Goal: Check status

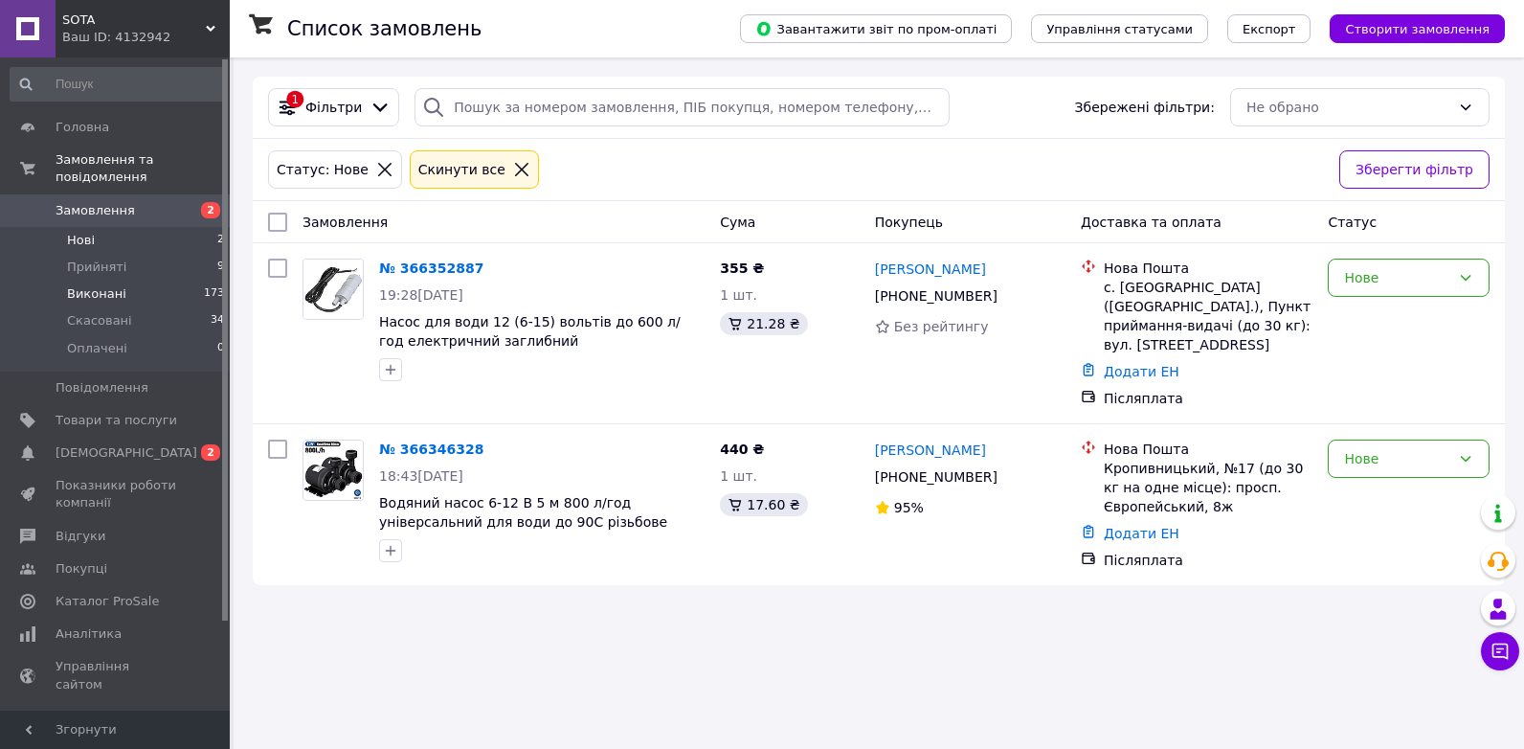
click at [79, 285] on span "Виконані" at bounding box center [96, 293] width 59 height 17
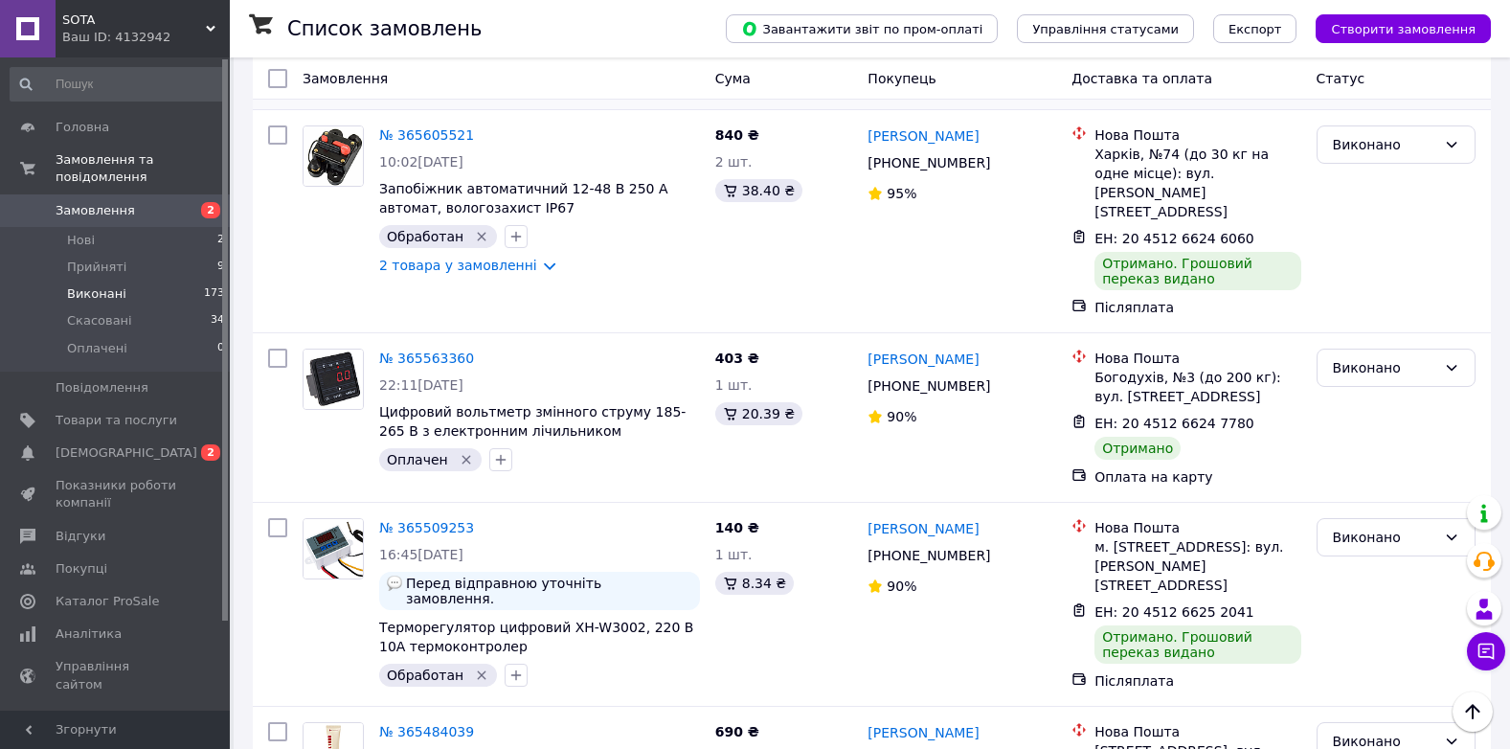
scroll to position [3021, 0]
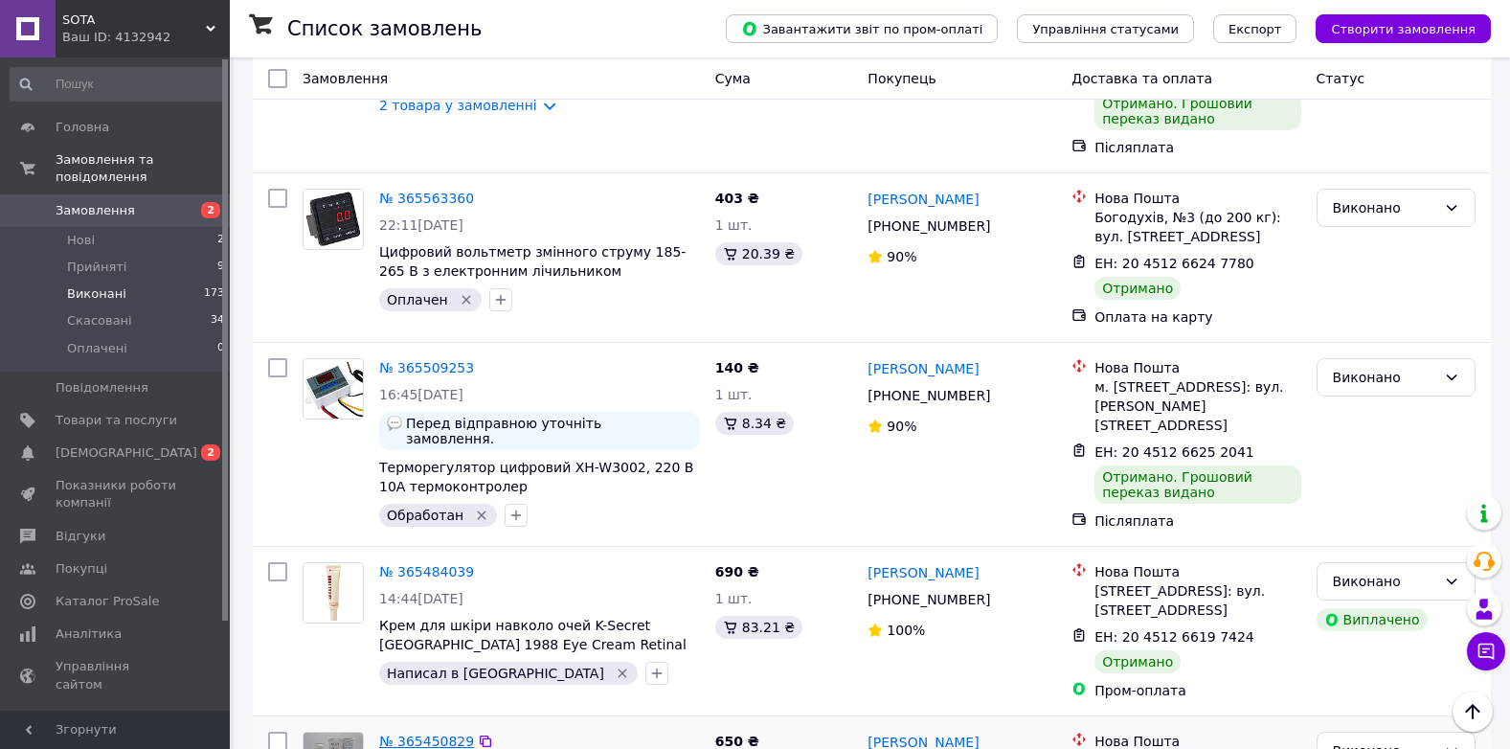
click at [432, 733] on link "№ 365450829" at bounding box center [426, 740] width 95 height 15
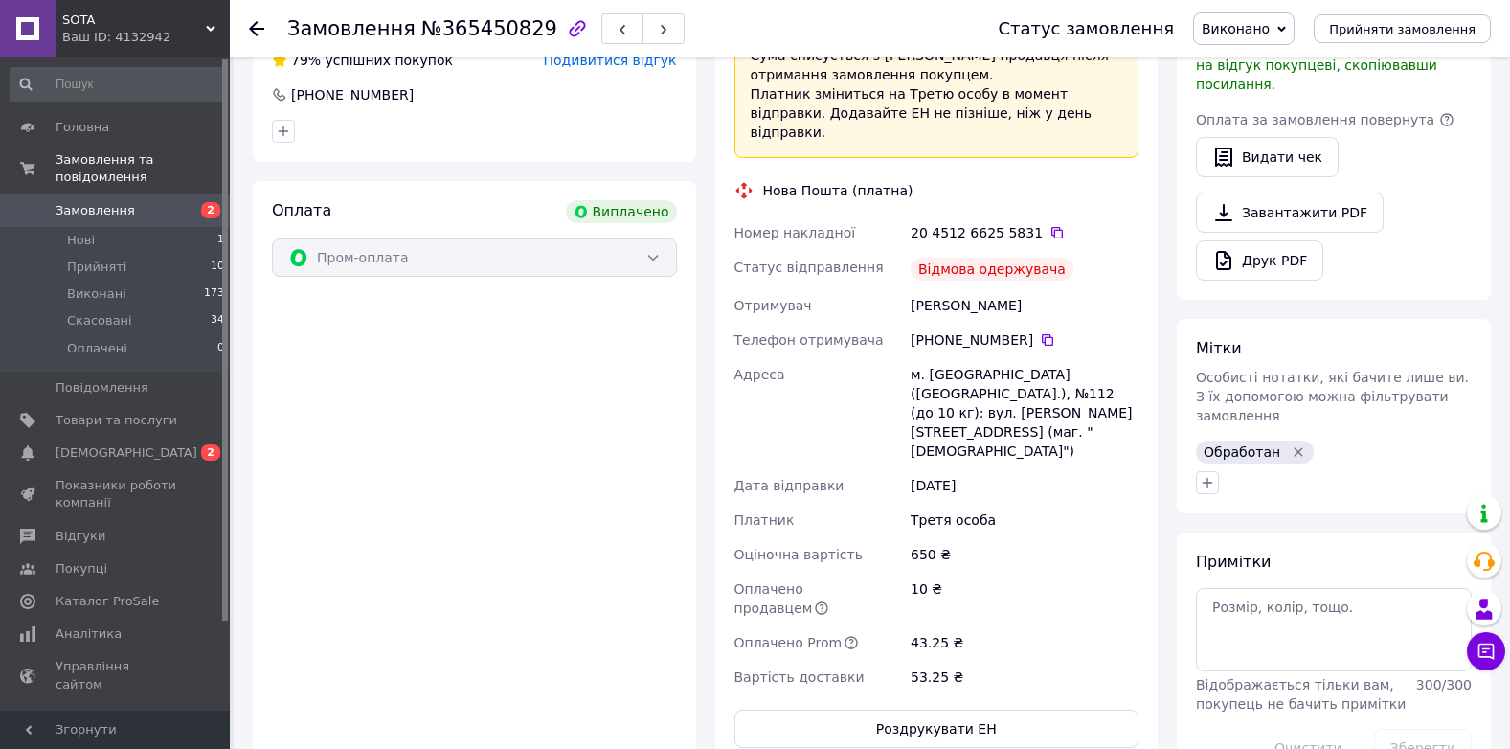
scroll to position [584, 0]
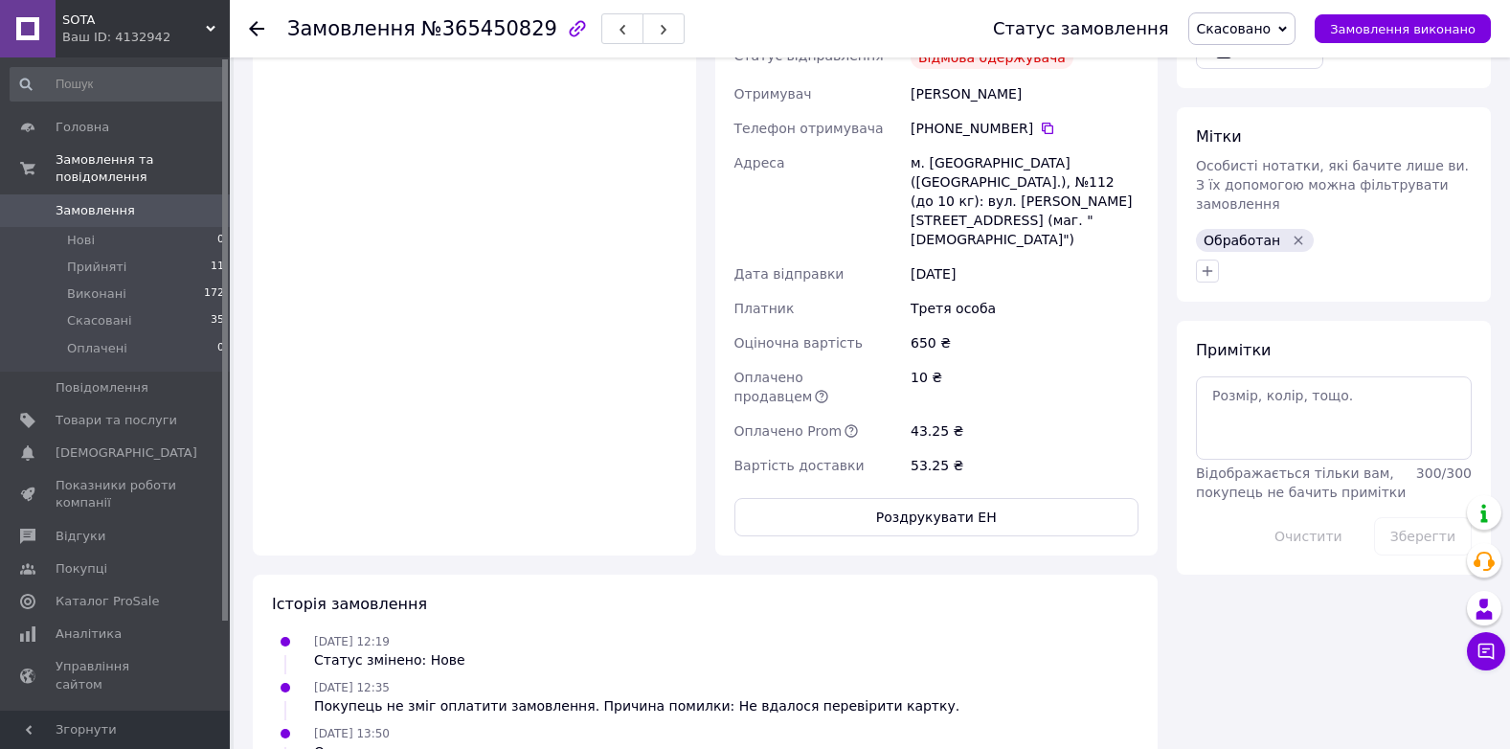
scroll to position [744, 0]
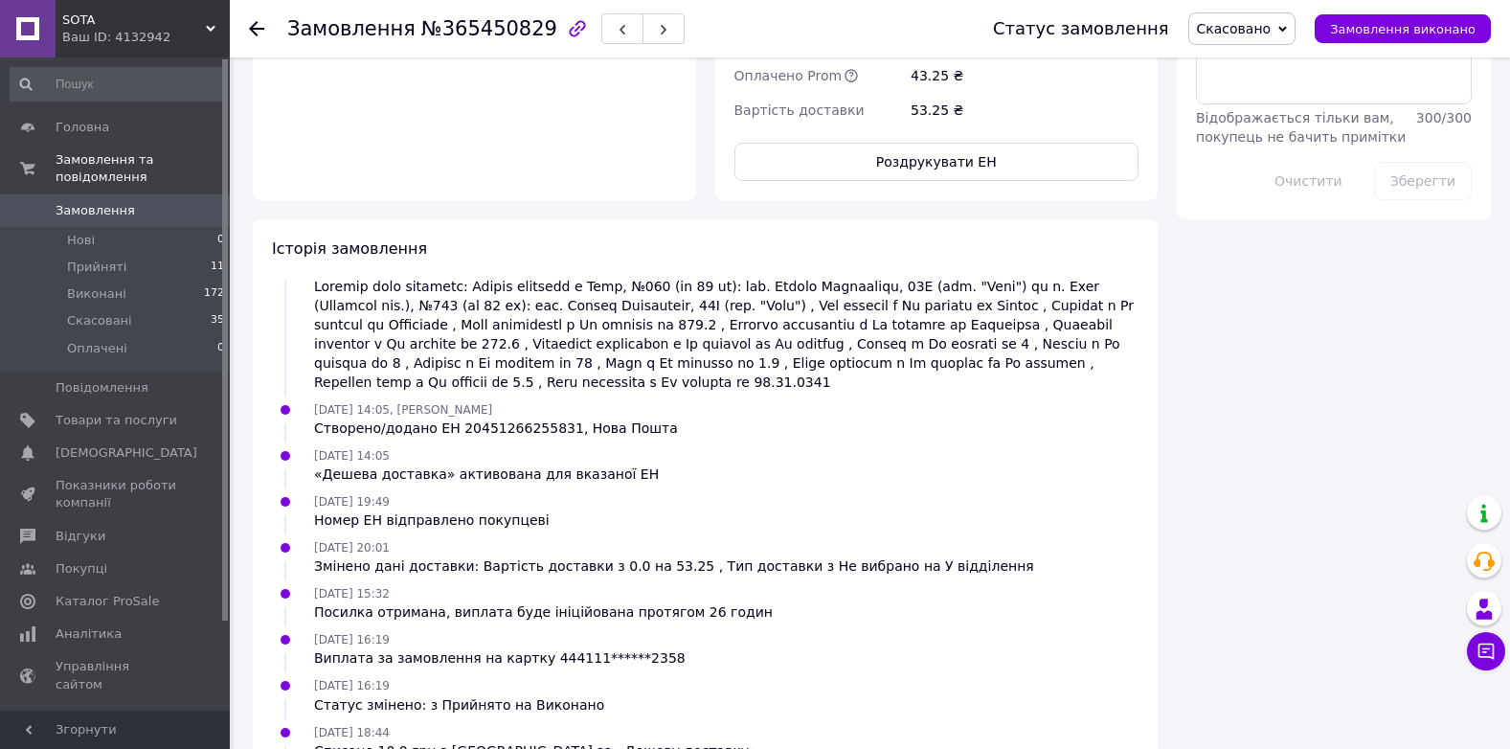
scroll to position [1223, 0]
